Goal: Information Seeking & Learning: Learn about a topic

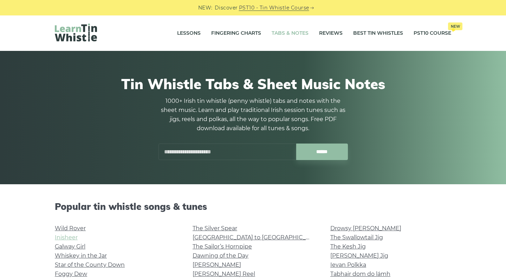
click at [73, 237] on link "Inisheer" at bounding box center [66, 237] width 23 height 7
click at [66, 228] on link "Wild Rover" at bounding box center [70, 228] width 31 height 7
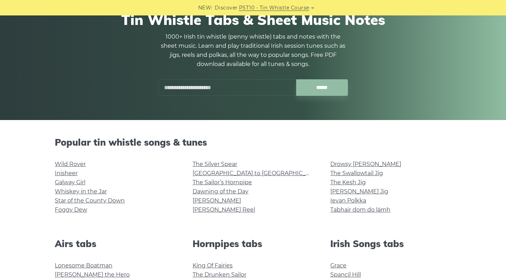
scroll to position [65, 0]
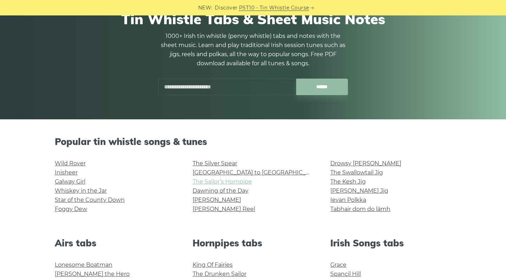
click at [199, 183] on link "The Sailor’s Hornpipe" at bounding box center [222, 182] width 59 height 7
click at [211, 203] on link "[PERSON_NAME]" at bounding box center [217, 200] width 49 height 7
click at [358, 173] on link "The Swallowtail Jig" at bounding box center [356, 172] width 53 height 7
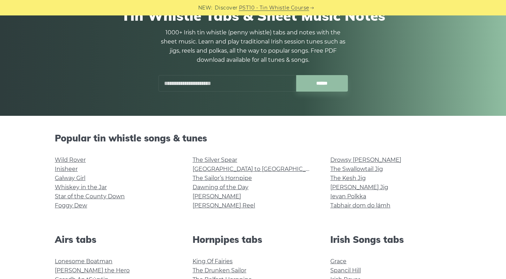
scroll to position [79, 0]
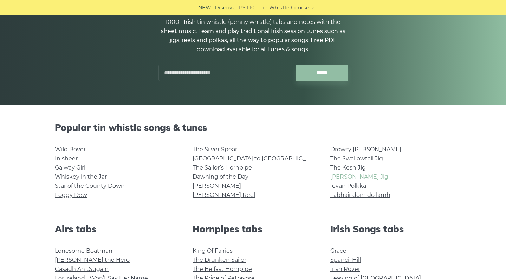
click at [337, 178] on link "[PERSON_NAME] Jig" at bounding box center [359, 177] width 58 height 7
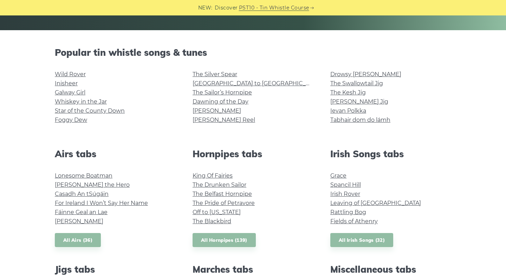
scroll to position [155, 0]
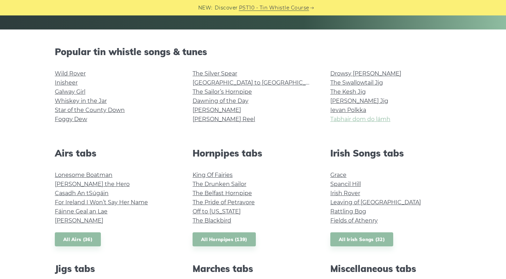
click at [349, 119] on link "Tabhair dom do lámh" at bounding box center [360, 119] width 60 height 7
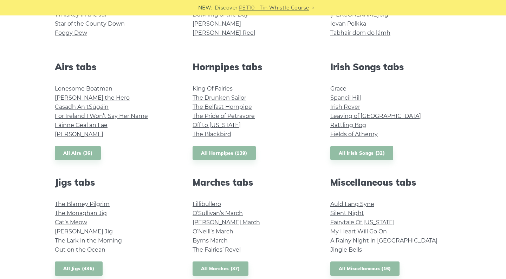
scroll to position [253, 0]
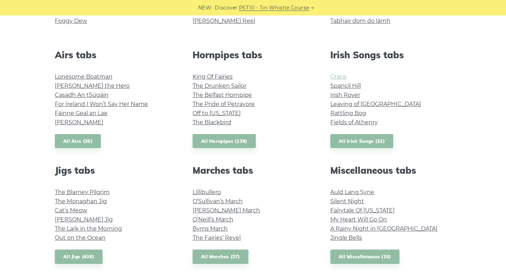
click at [338, 74] on link "Grace" at bounding box center [338, 76] width 16 height 7
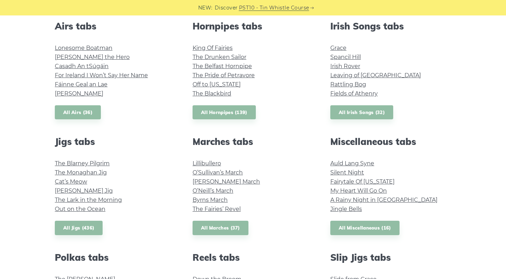
scroll to position [377, 0]
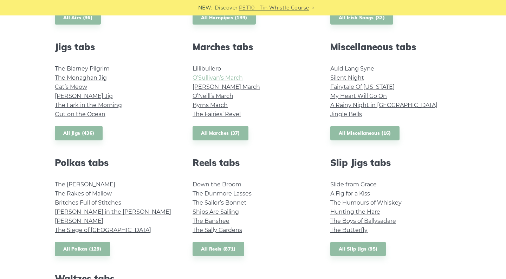
click at [209, 76] on link "O’Sullivan’s March" at bounding box center [218, 78] width 50 height 7
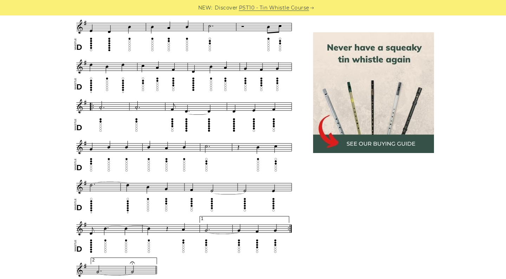
scroll to position [354, 0]
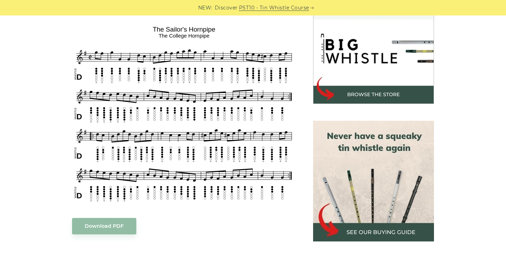
scroll to position [221, 0]
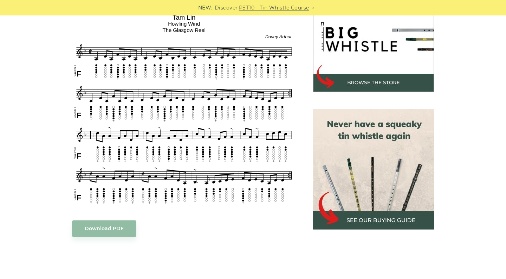
scroll to position [230, 0]
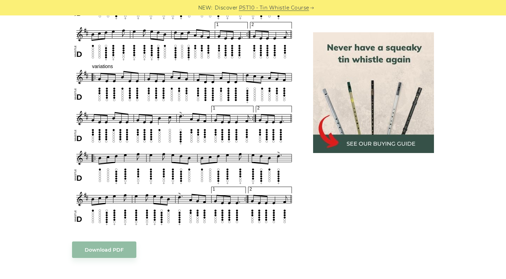
scroll to position [365, 0]
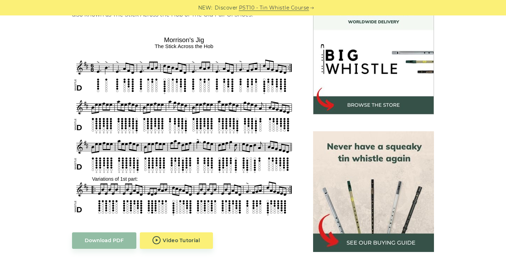
scroll to position [209, 0]
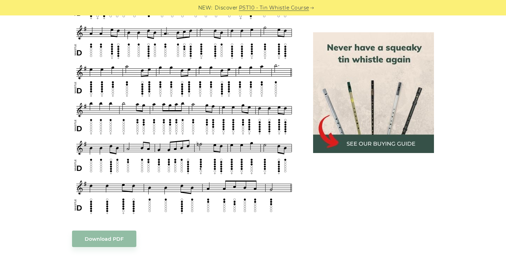
scroll to position [407, 0]
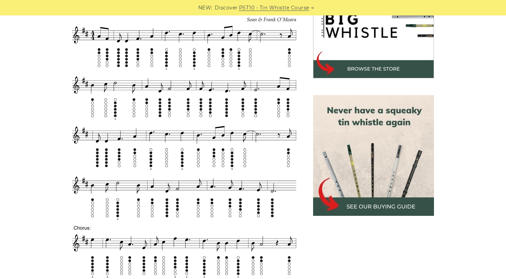
scroll to position [245, 0]
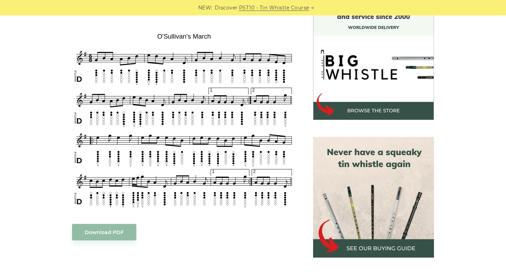
scroll to position [206, 0]
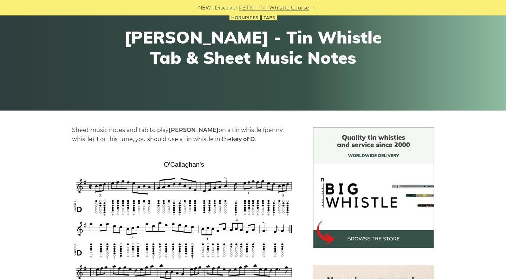
scroll to position [173, 0]
